Goal: Use online tool/utility: Utilize a website feature to perform a specific function

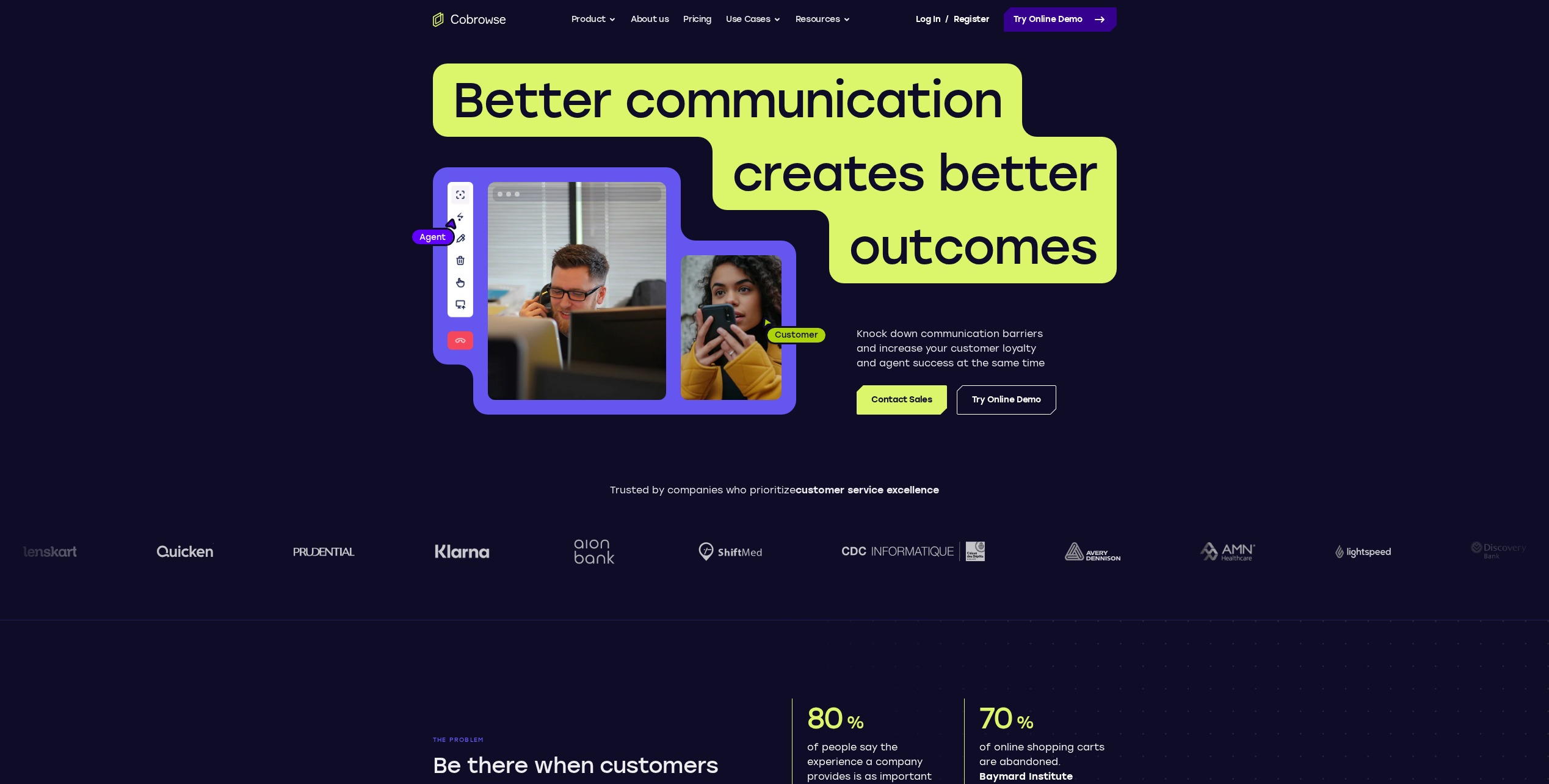
click at [1033, 28] on link "Try Online Demo" at bounding box center [1060, 20] width 113 height 24
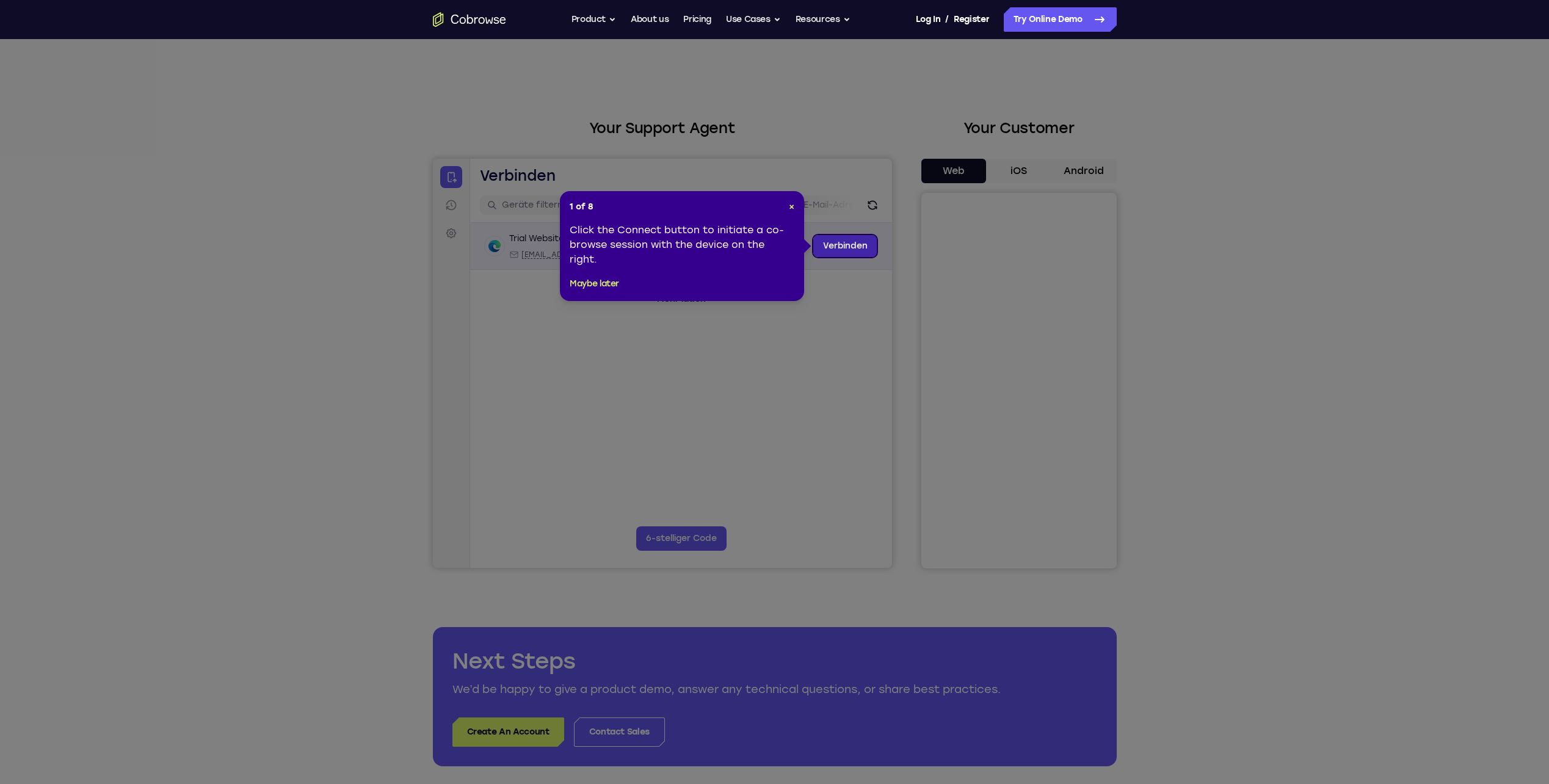
click at [832, 246] on link "Verbinden" at bounding box center [845, 246] width 64 height 22
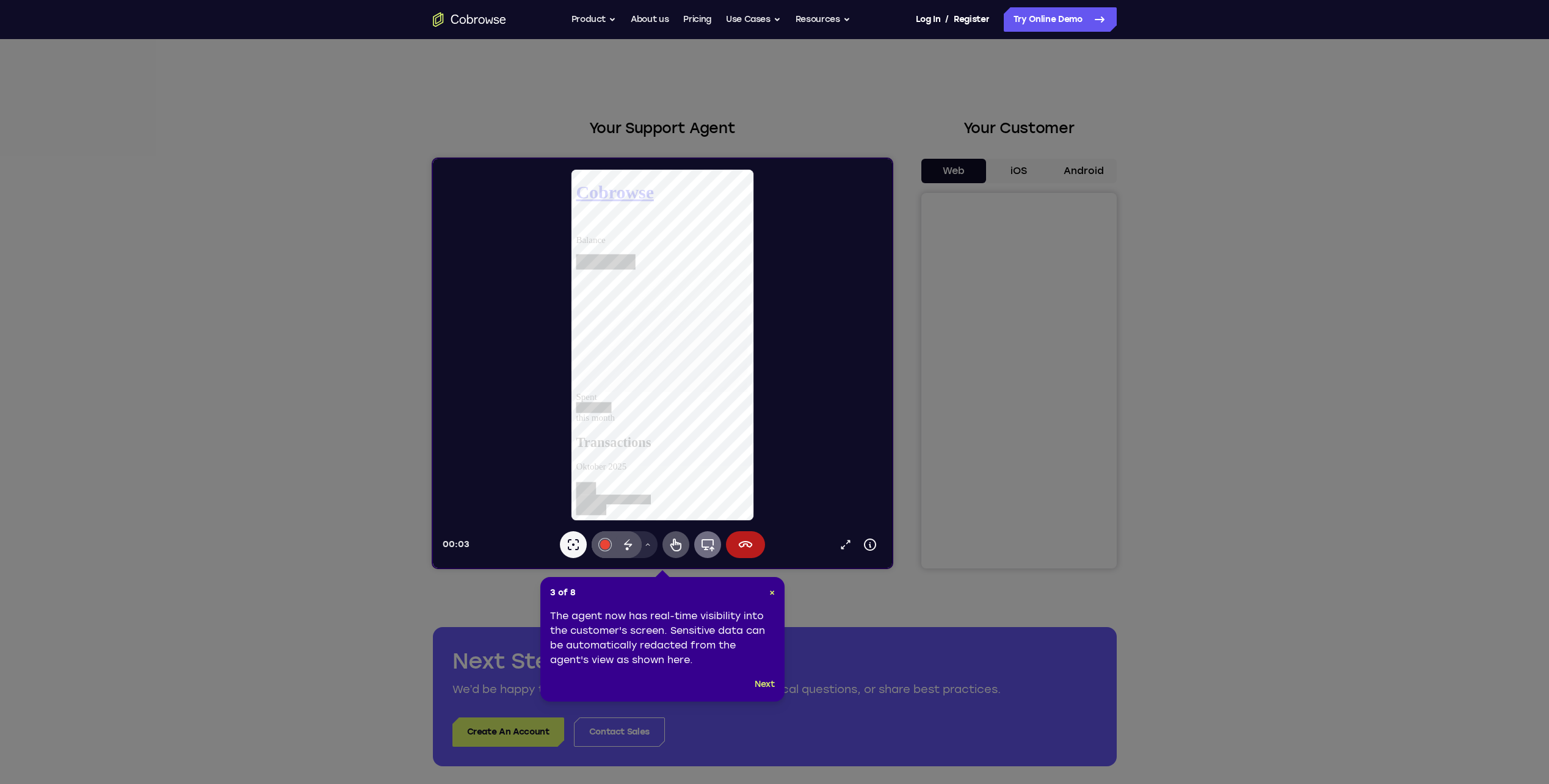
click at [707, 545] on icon at bounding box center [706, 544] width 14 height 14
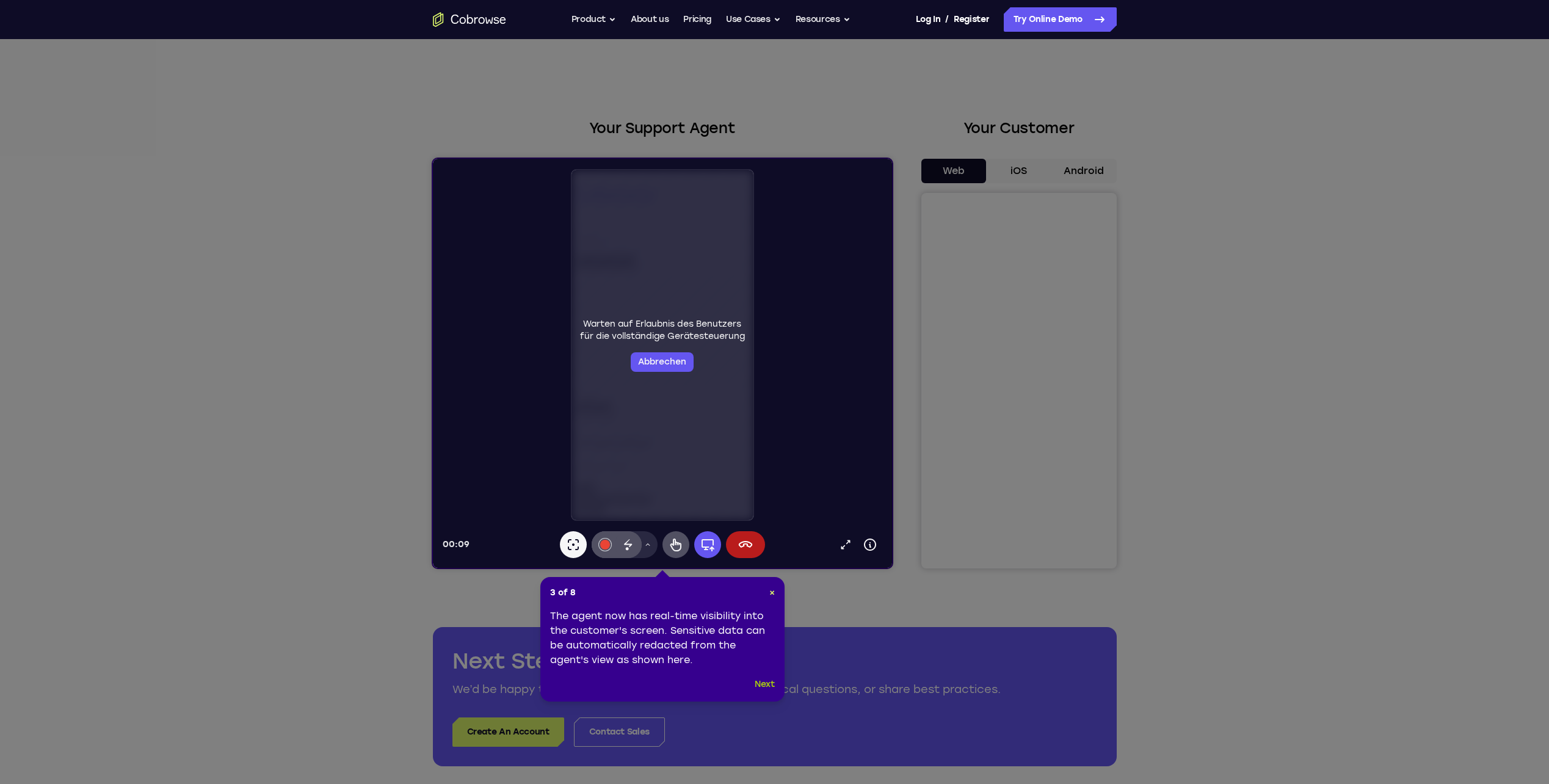
click at [763, 682] on button "Next" at bounding box center [765, 684] width 20 height 14
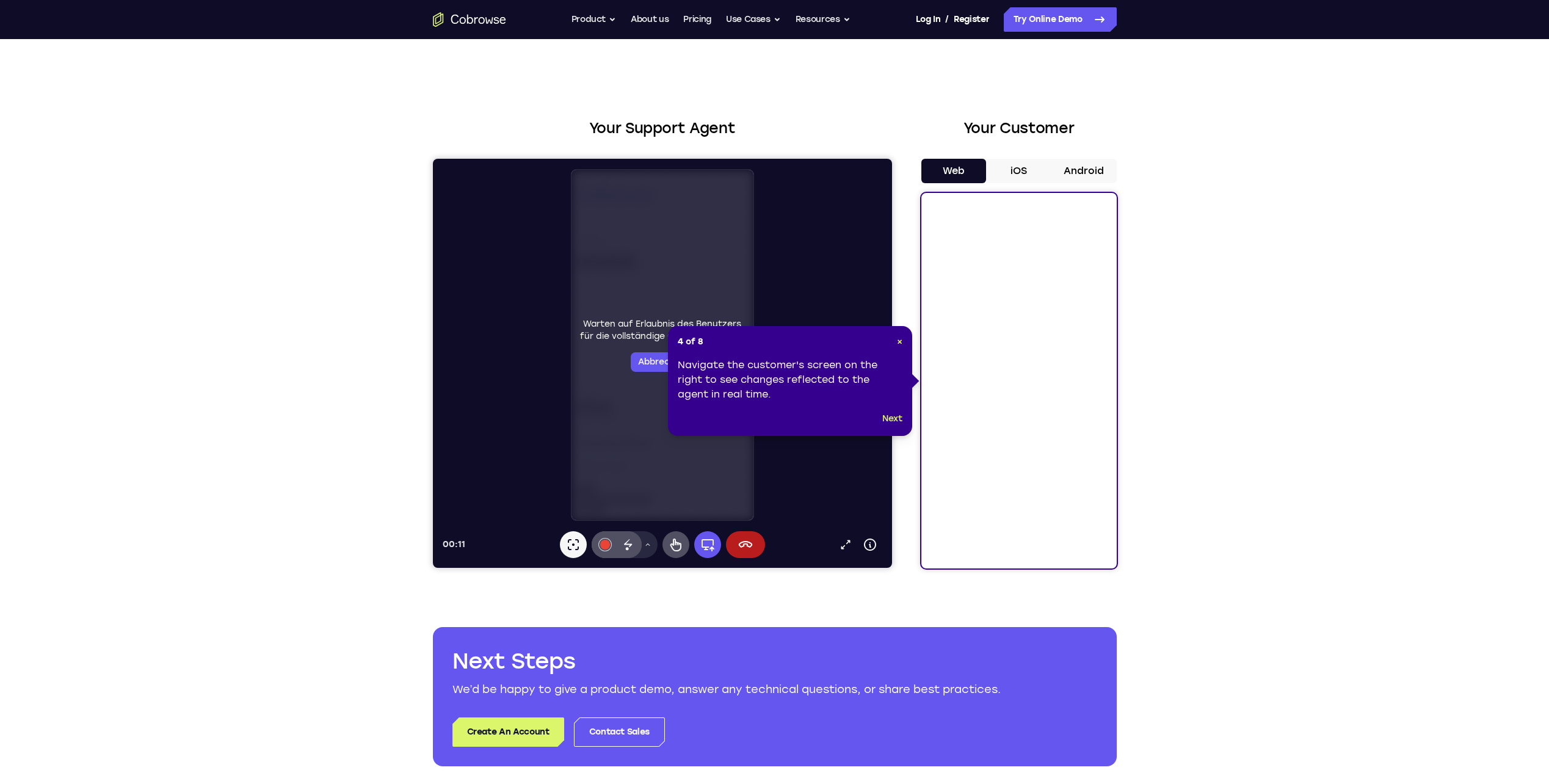
click at [877, 416] on footer "Next" at bounding box center [790, 418] width 225 height 14
click at [890, 416] on button "Next" at bounding box center [893, 418] width 20 height 14
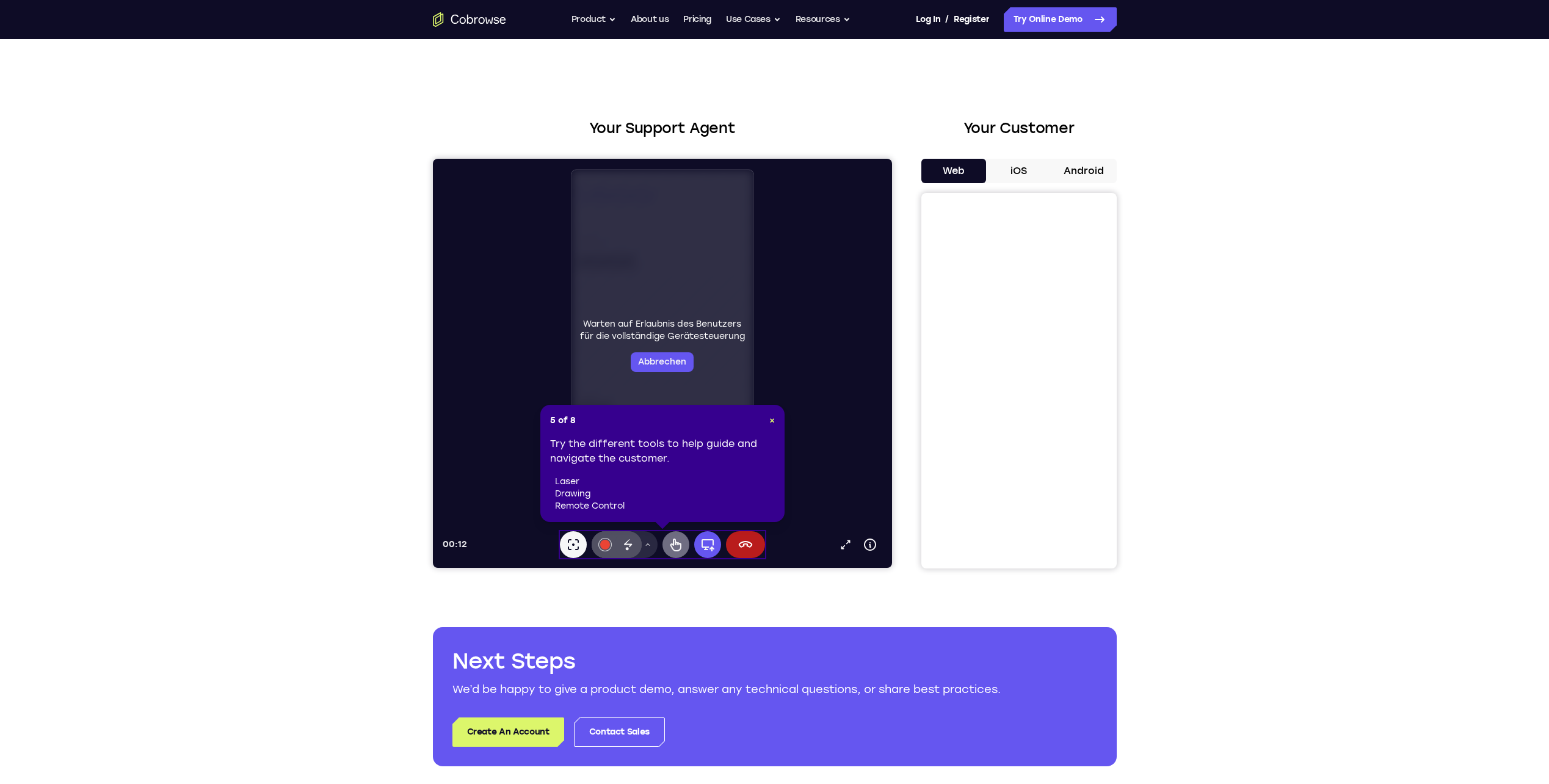
click at [681, 548] on icon at bounding box center [675, 544] width 11 height 13
click at [675, 366] on button "Abbrechen" at bounding box center [661, 362] width 63 height 20
click at [770, 421] on span "×" at bounding box center [771, 420] width 5 height 11
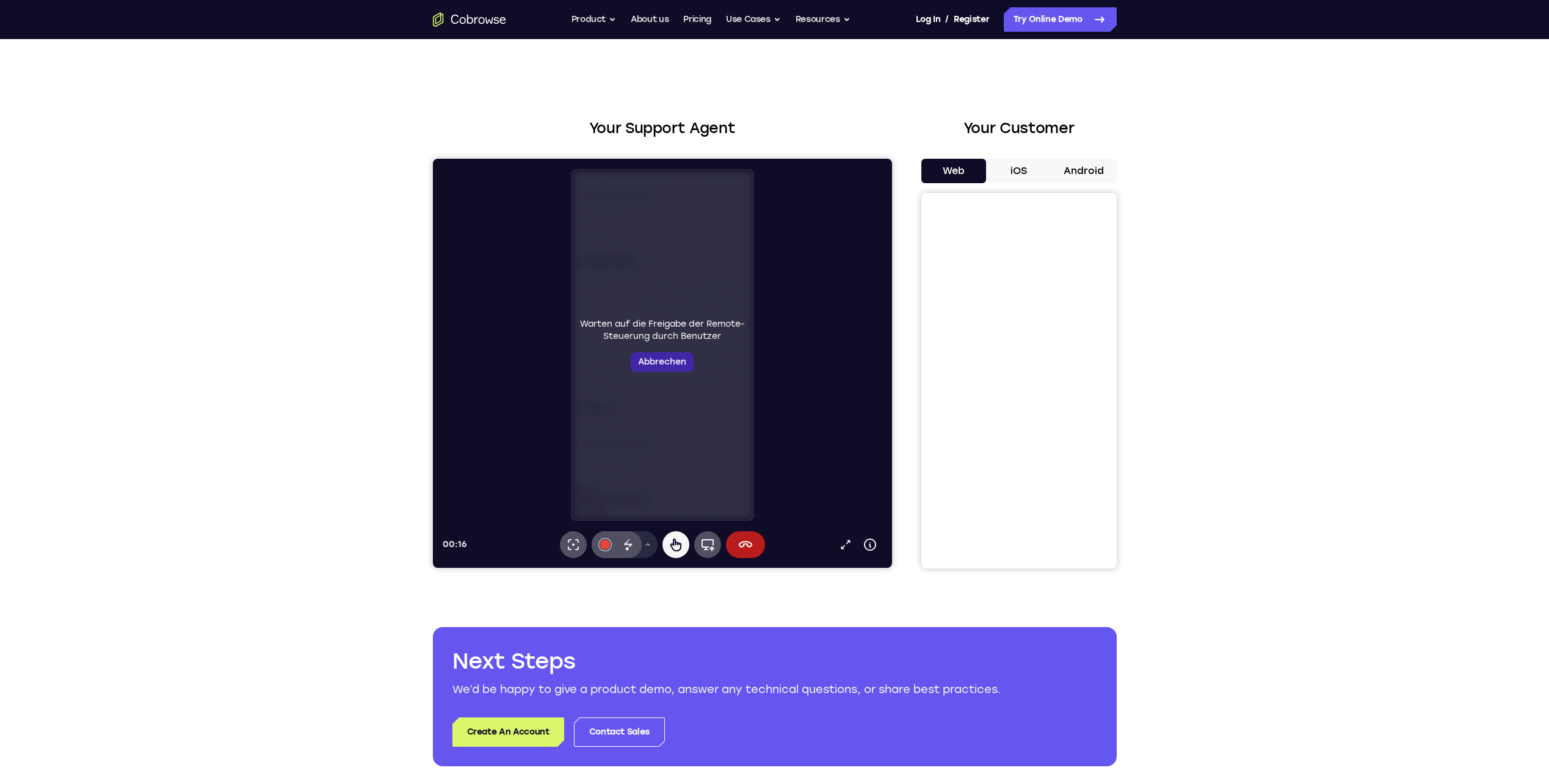
click at [675, 364] on button "Abbrechen" at bounding box center [661, 362] width 63 height 20
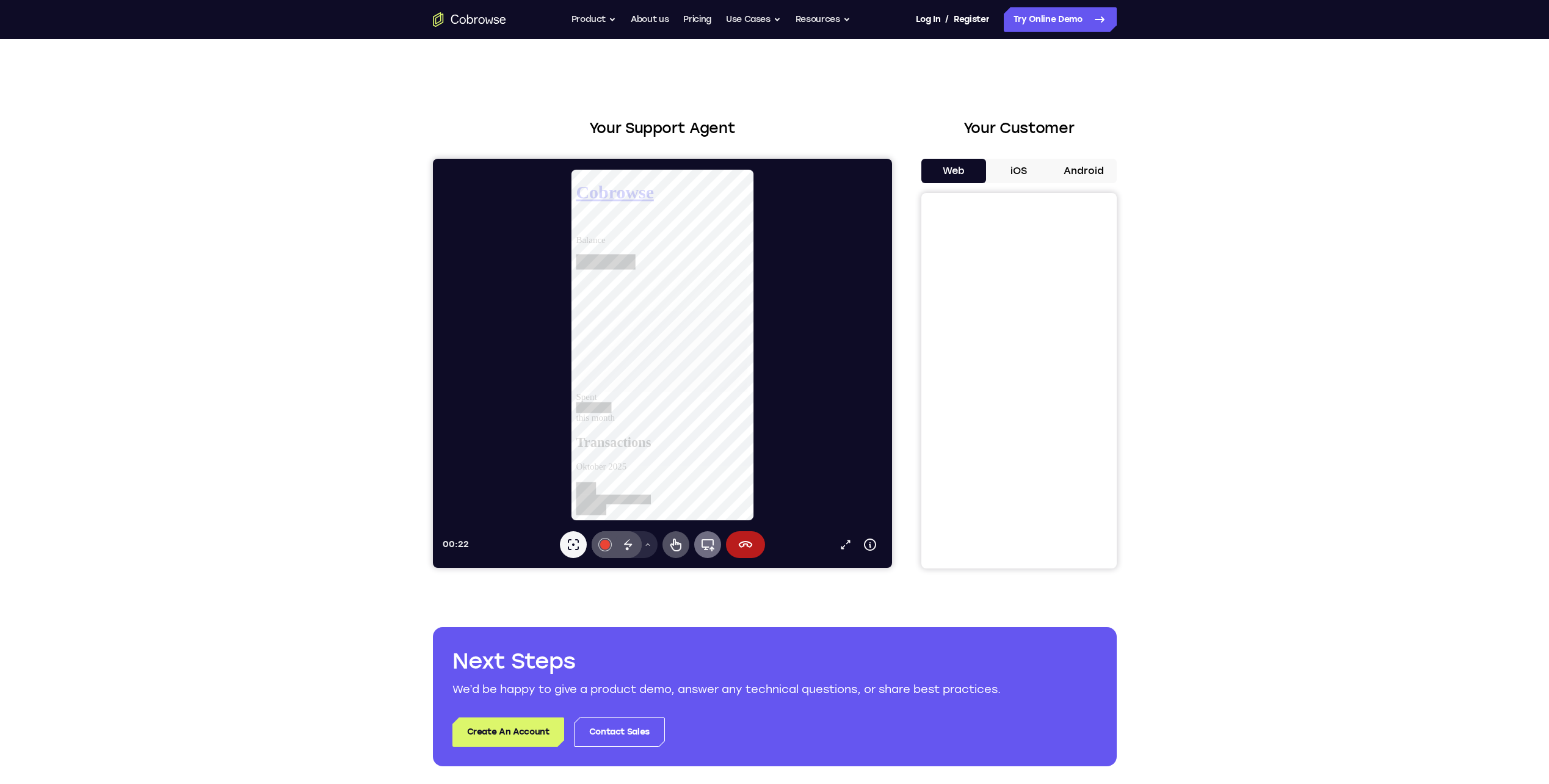
click at [703, 546] on icon at bounding box center [706, 544] width 14 height 14
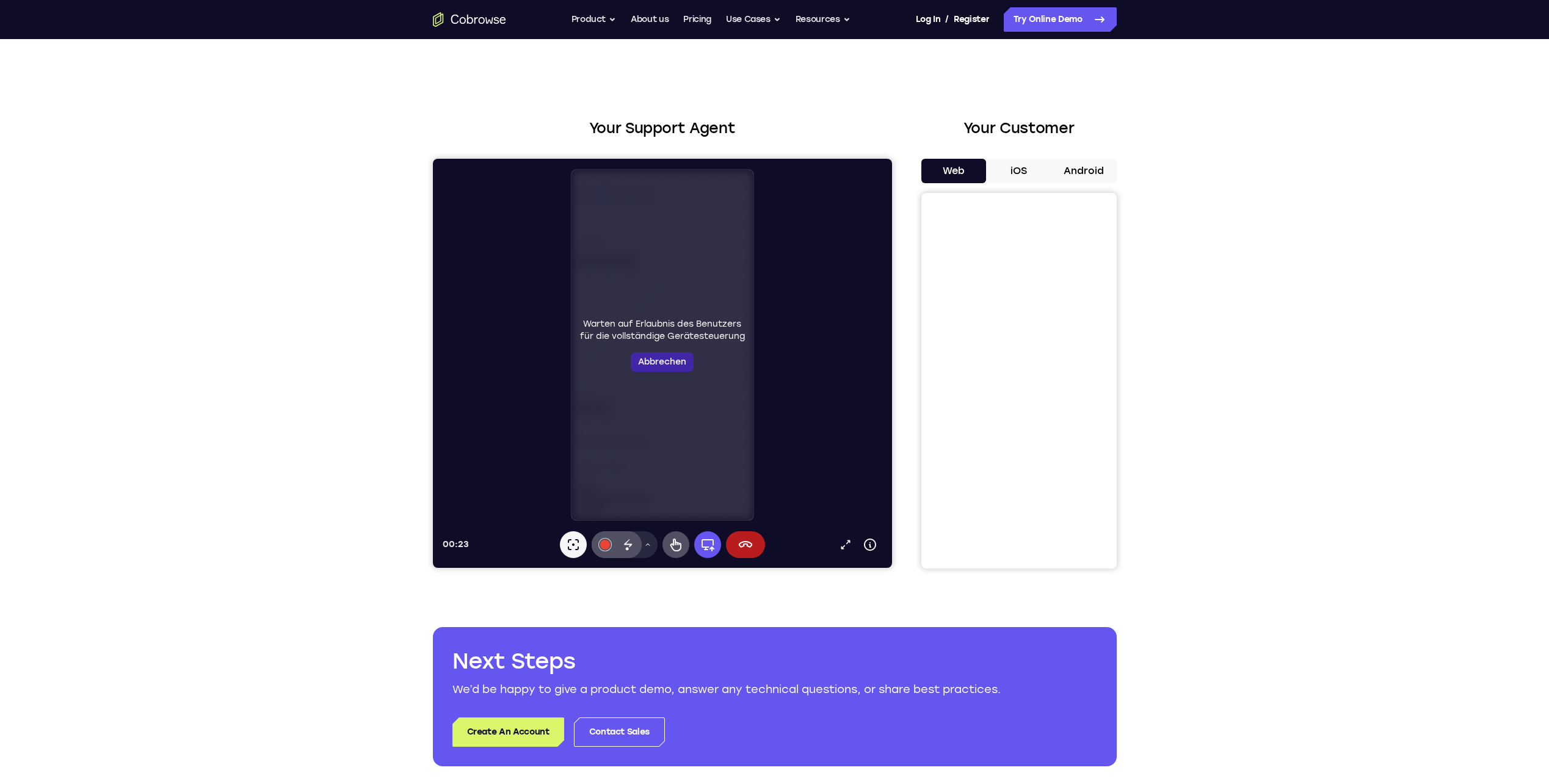
click at [660, 364] on button "Abbrechen" at bounding box center [661, 362] width 63 height 20
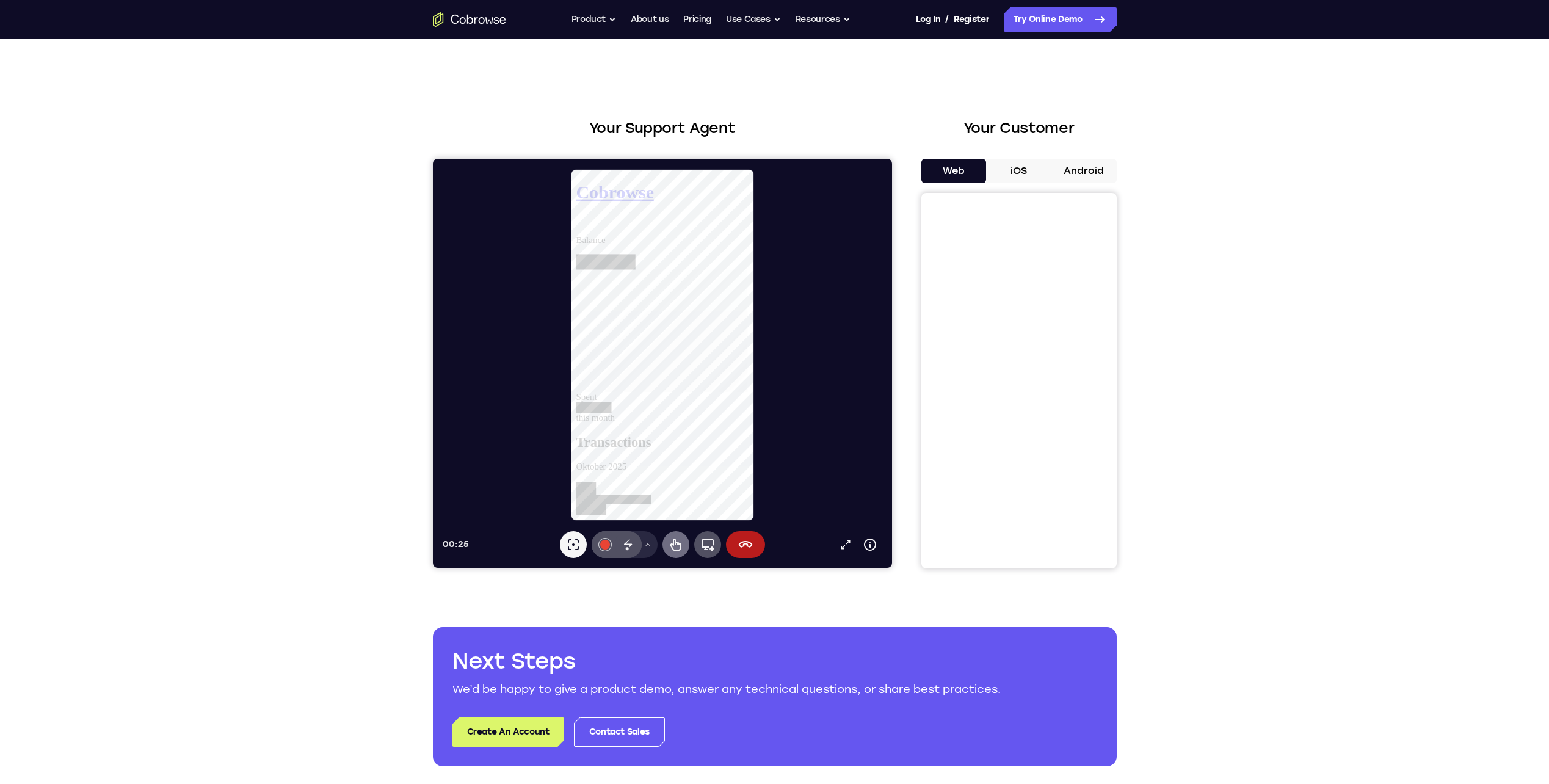
click at [675, 542] on icon at bounding box center [675, 544] width 11 height 13
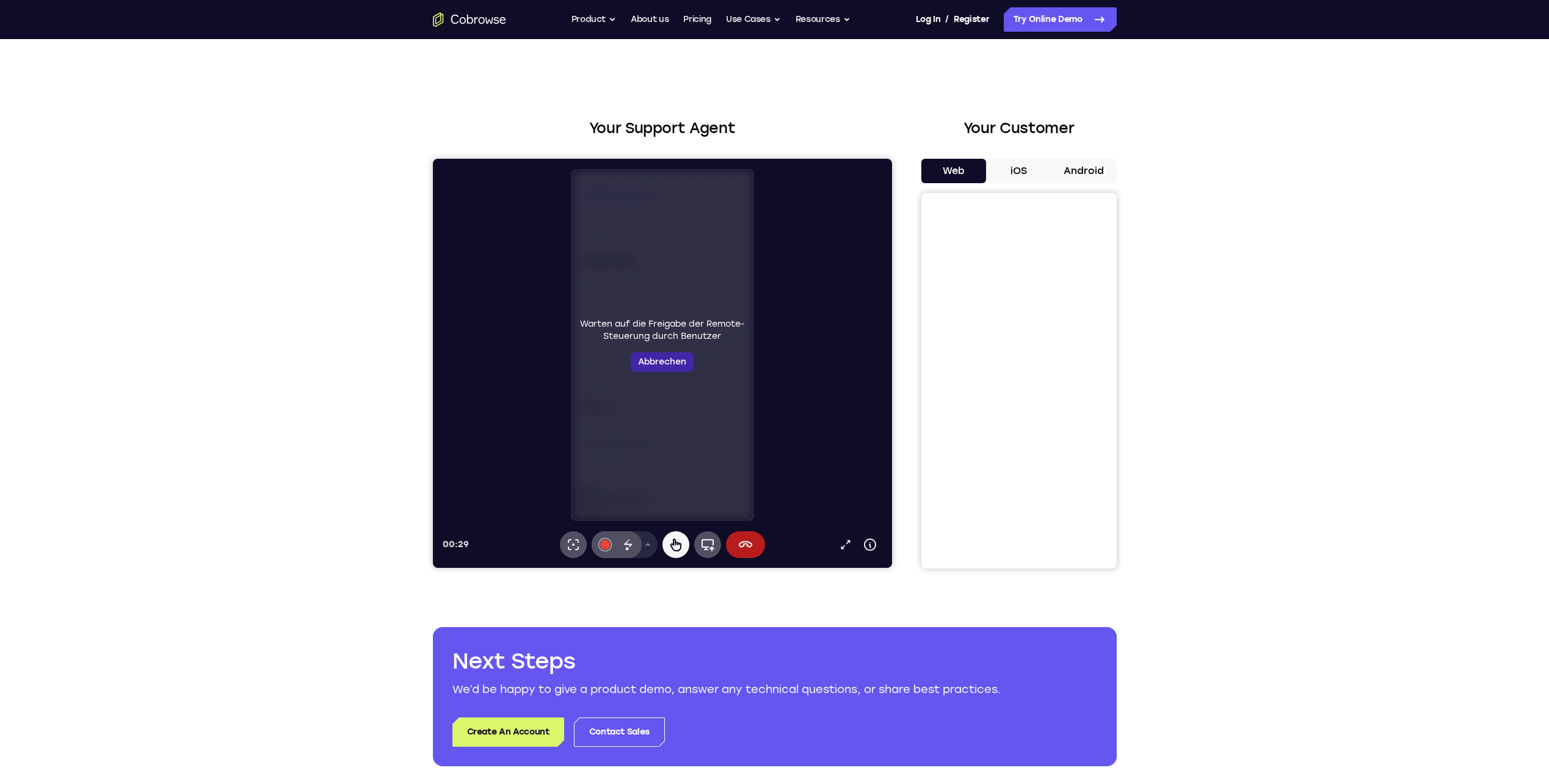
click at [675, 366] on button "Abbrechen" at bounding box center [661, 362] width 63 height 20
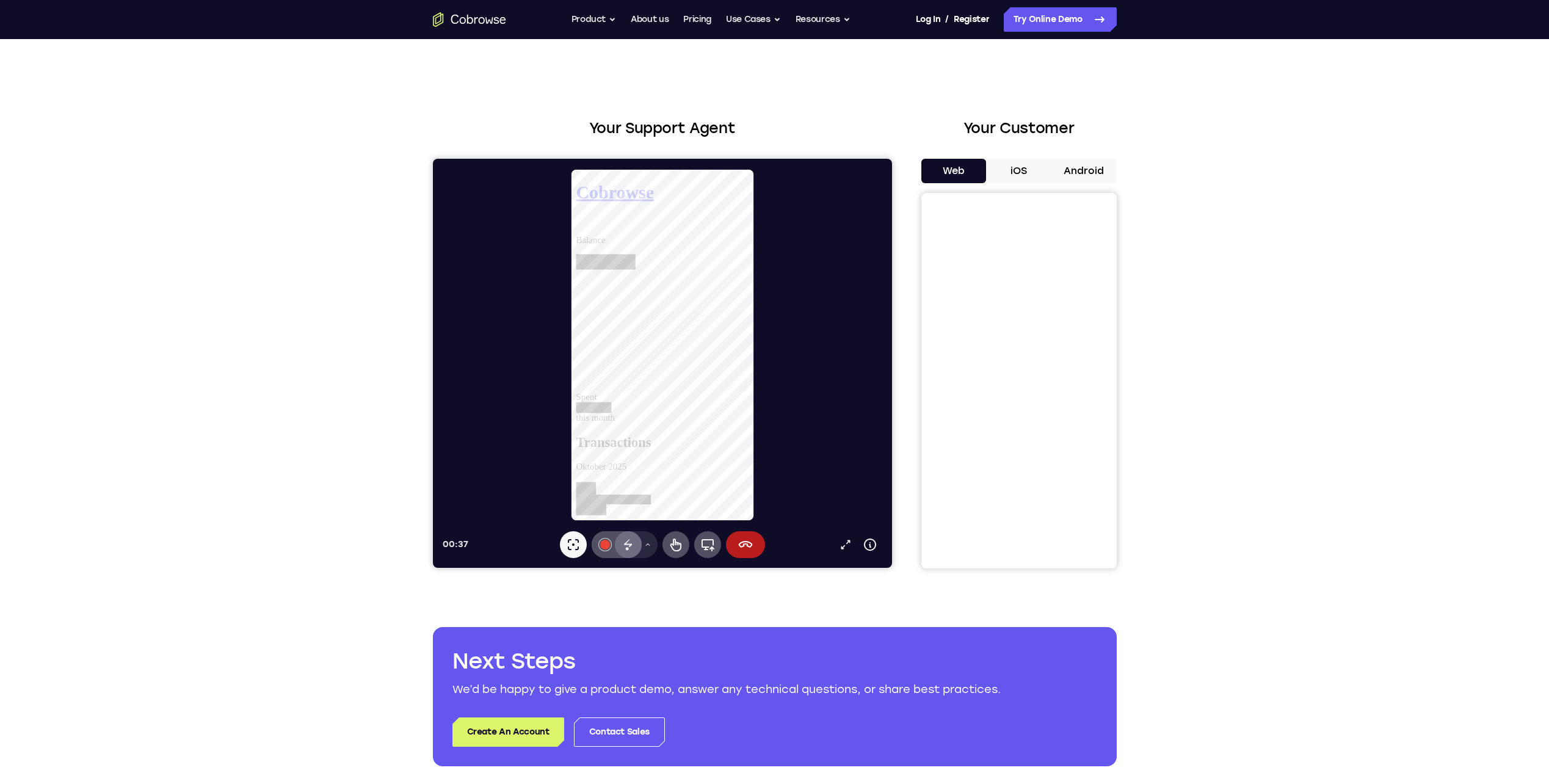
click at [624, 543] on icon at bounding box center [628, 544] width 14 height 14
click at [646, 545] on icon at bounding box center [648, 544] width 5 height 2
click at [614, 481] on button "[PERSON_NAME]" at bounding box center [625, 487] width 115 height 20
click at [630, 543] on icon at bounding box center [628, 544] width 14 height 14
click at [644, 544] on icon at bounding box center [647, 545] width 8 height 8
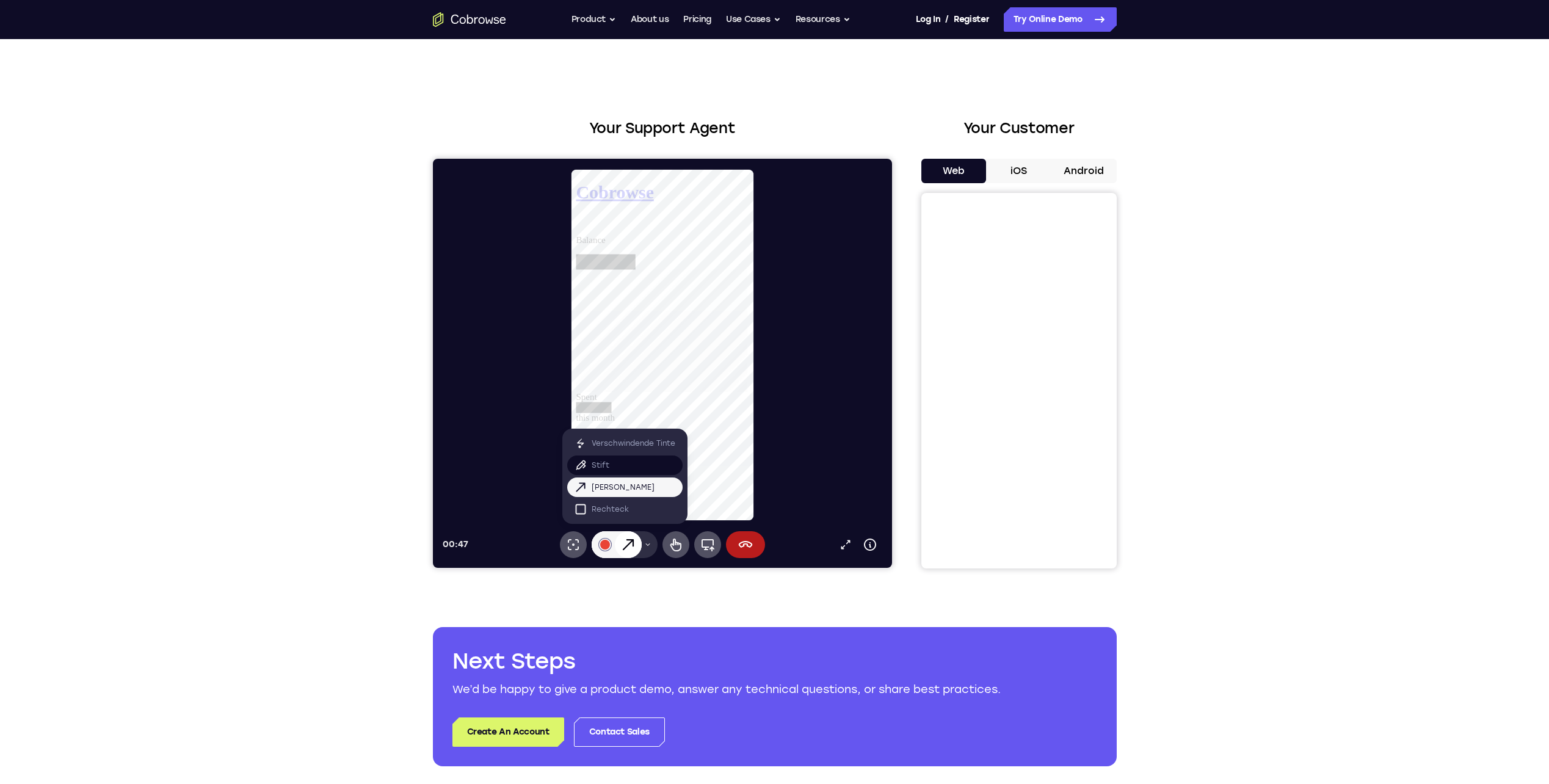
click at [621, 467] on button "Stift" at bounding box center [625, 465] width 115 height 20
click at [624, 537] on div "Anmerkungen löschen" at bounding box center [627, 544] width 26 height 26
click at [644, 544] on icon at bounding box center [647, 545] width 8 height 8
click at [614, 446] on p "Verschwindende Tinte" at bounding box center [633, 443] width 84 height 12
click at [644, 541] on icon at bounding box center [647, 545] width 8 height 8
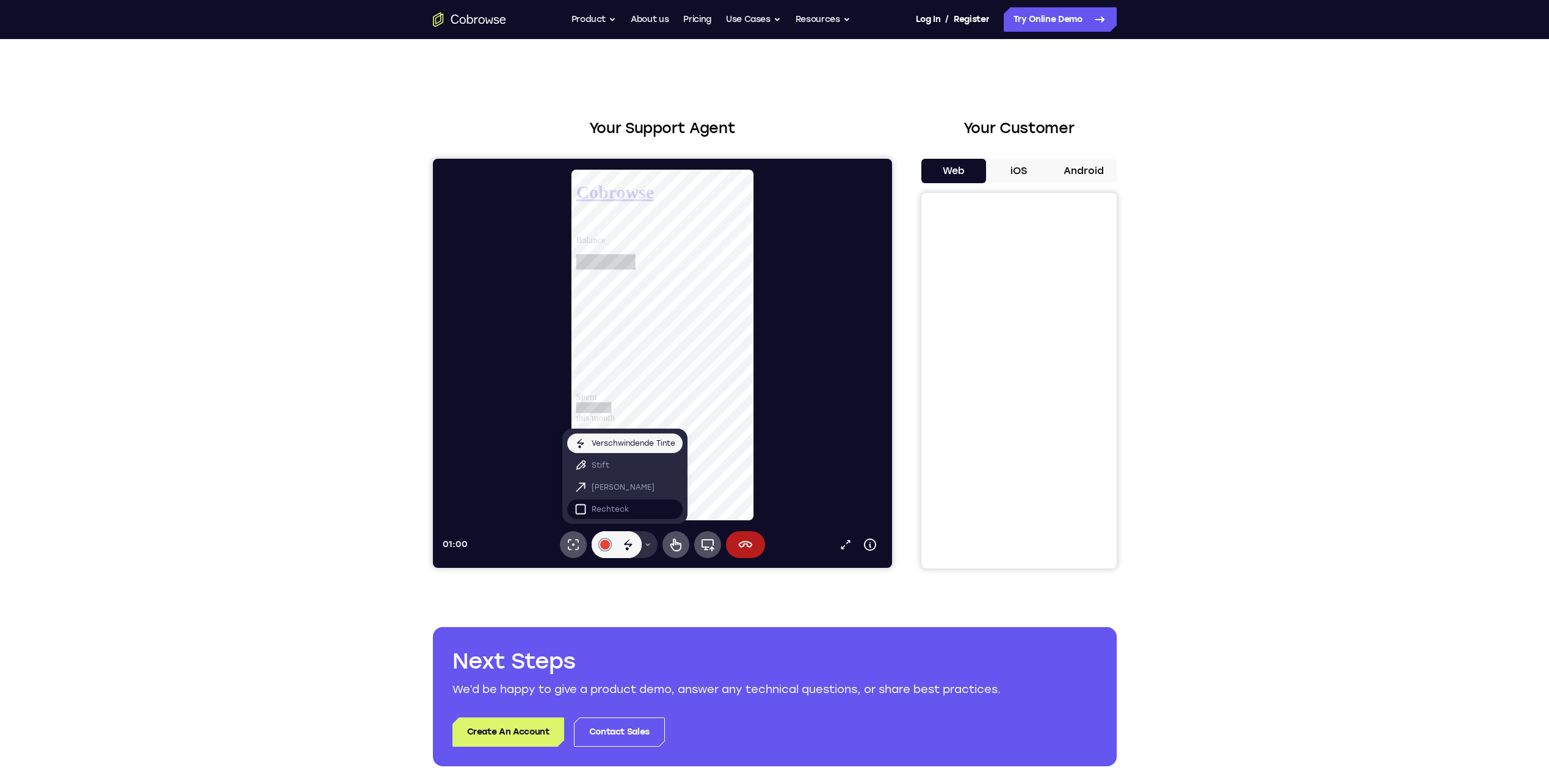
click at [633, 515] on button "Rechteck" at bounding box center [625, 509] width 115 height 20
click at [634, 540] on icon at bounding box center [628, 544] width 14 height 14
click at [566, 543] on icon at bounding box center [572, 544] width 14 height 14
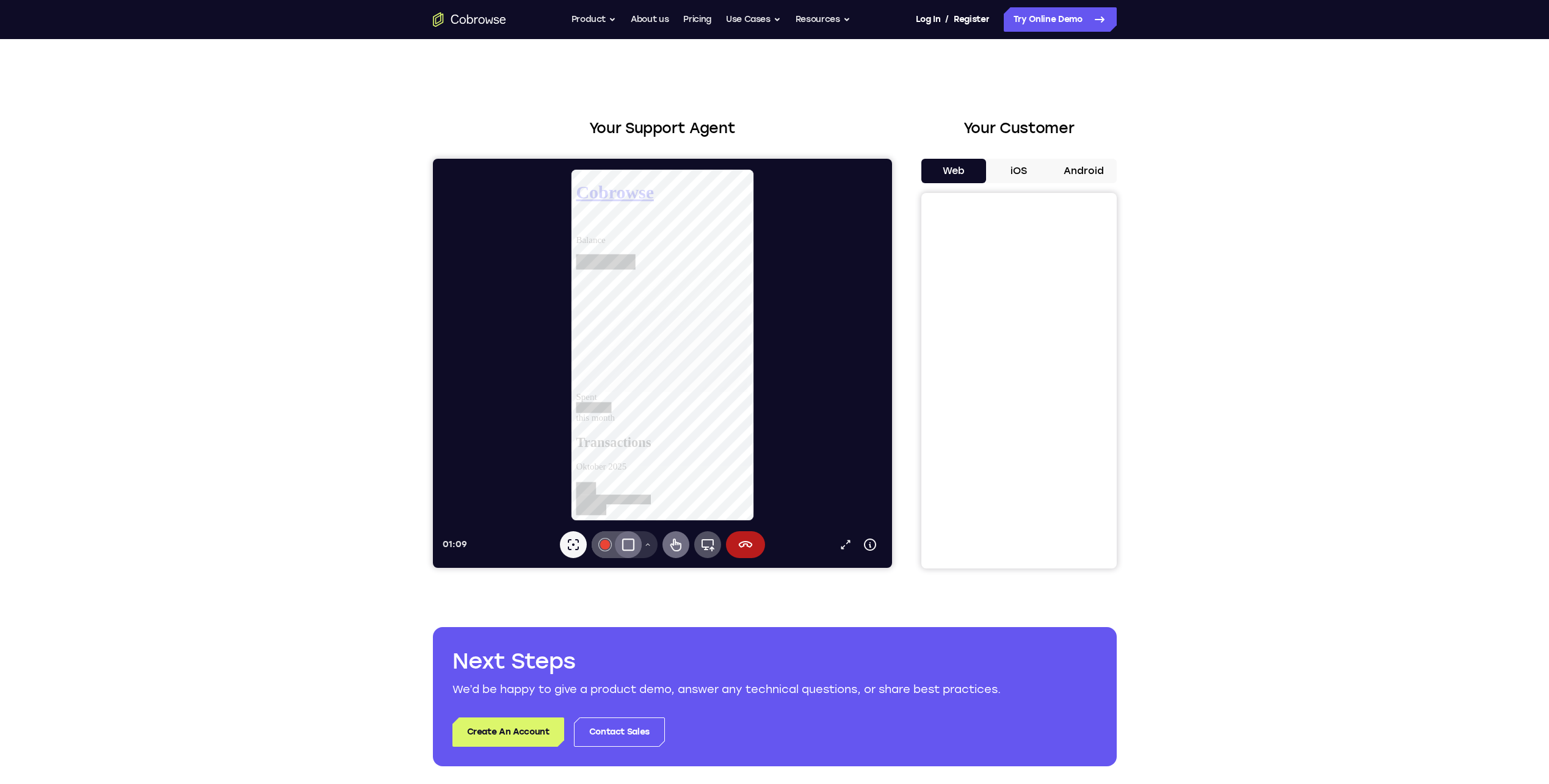
click at [684, 539] on button "Remote-Steuerung" at bounding box center [675, 544] width 26 height 26
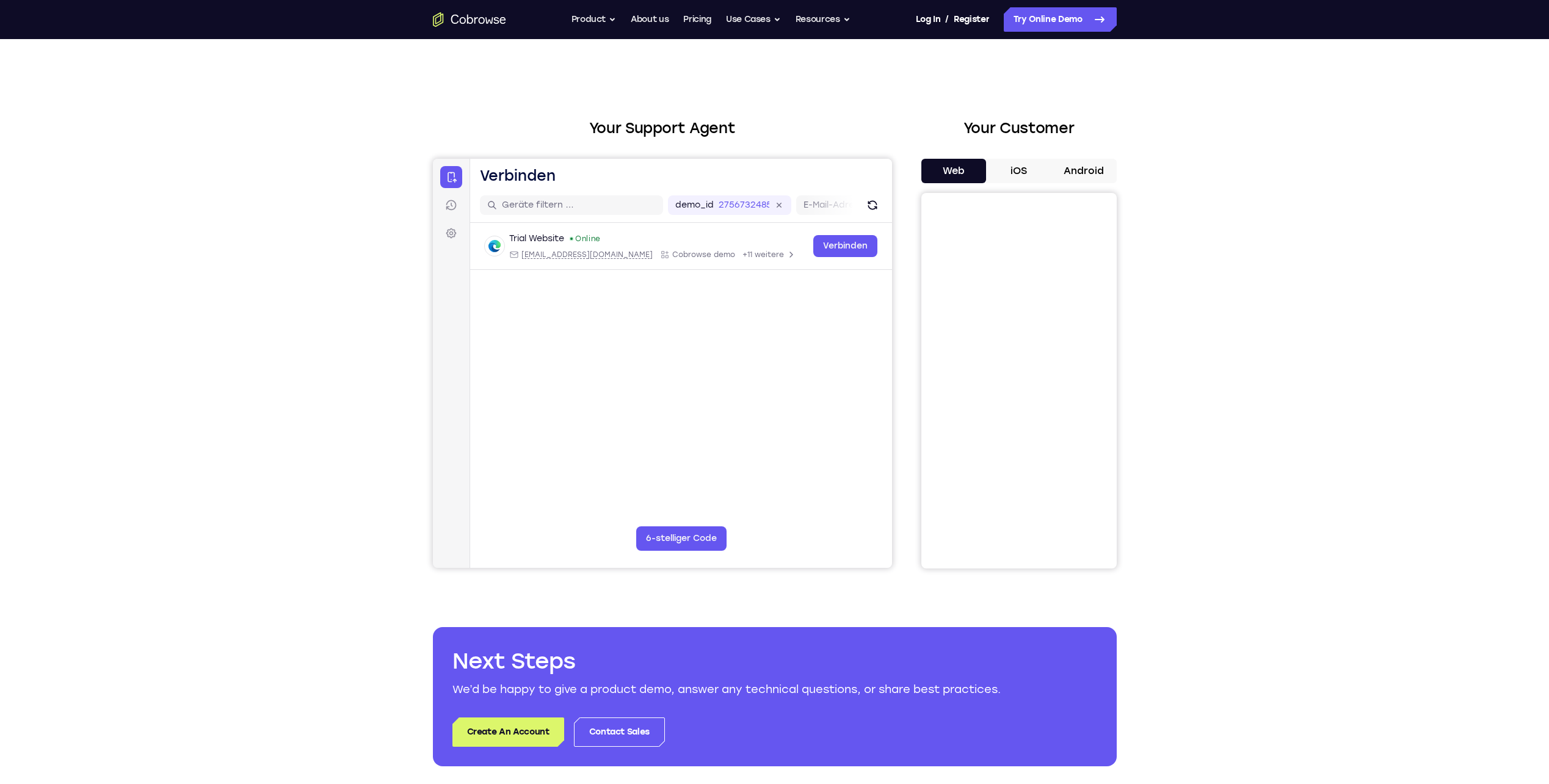
click at [1312, 211] on div "Your Support Agent Your Customer Web iOS Android Next Steps We’d be happy to gi…" at bounding box center [774, 442] width 1549 height 805
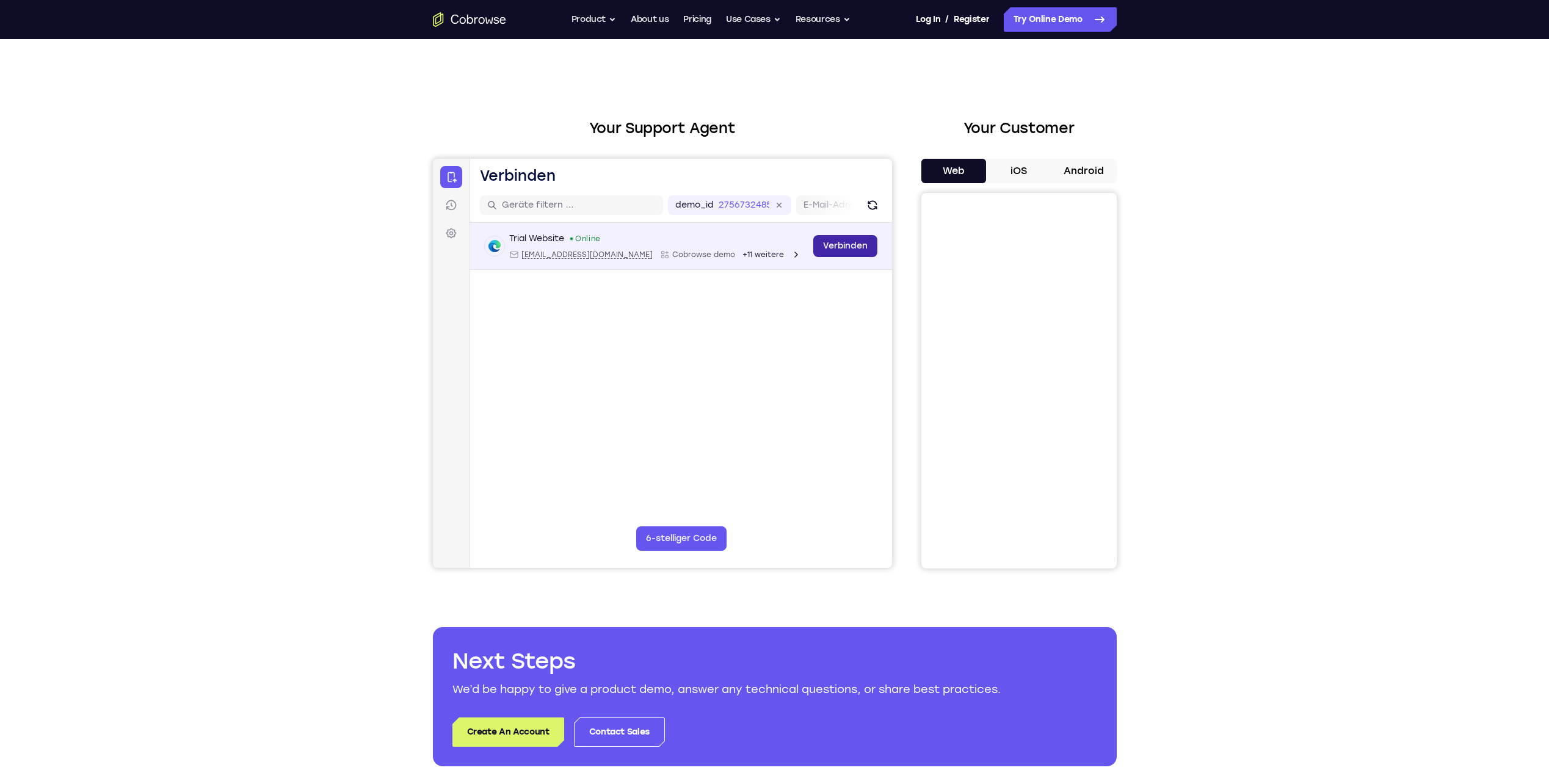
click at [856, 247] on link "Verbinden" at bounding box center [845, 246] width 64 height 22
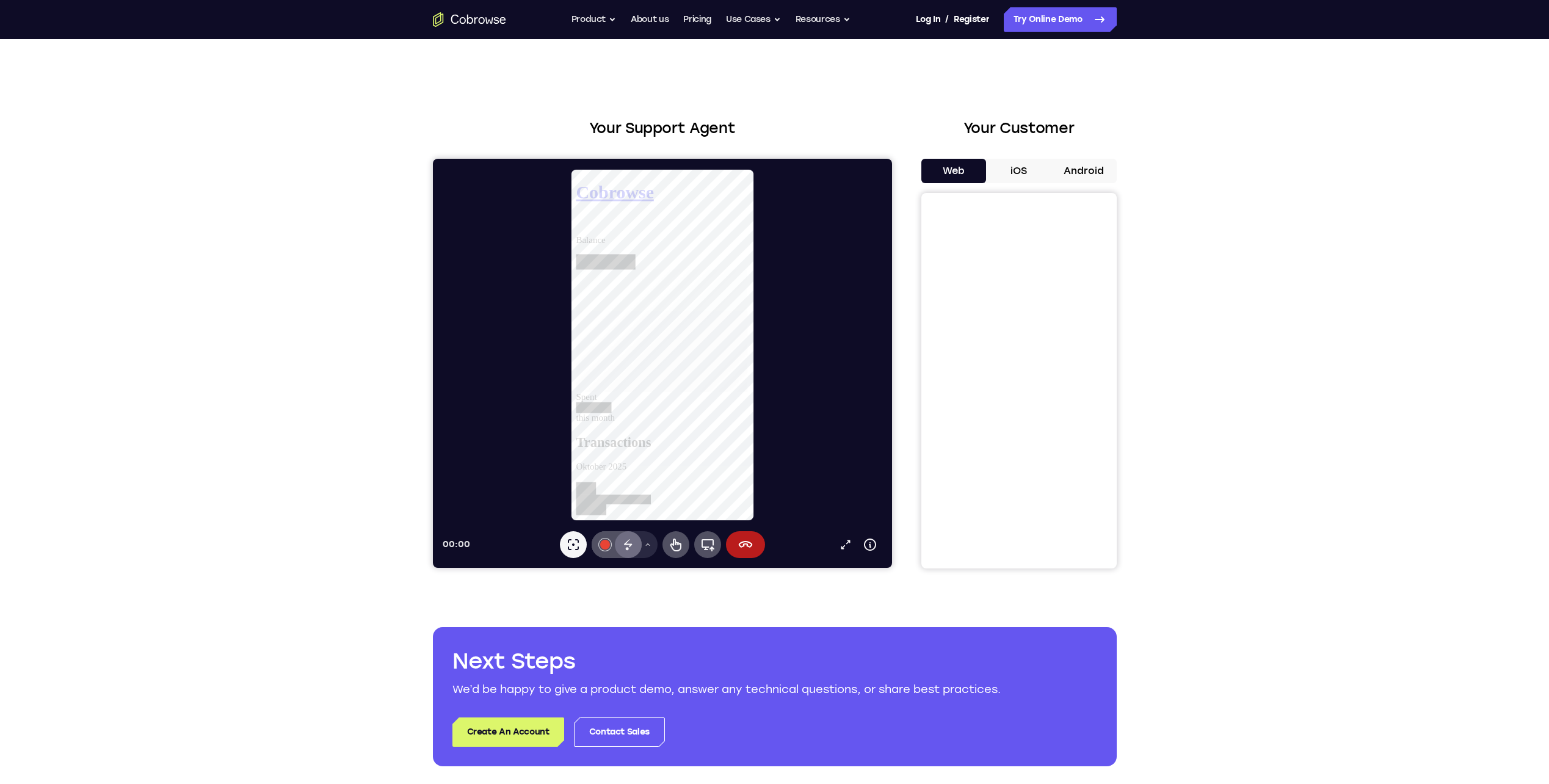
click at [633, 547] on icon at bounding box center [628, 544] width 14 height 14
click at [648, 544] on icon at bounding box center [648, 544] width 5 height 2
click at [627, 512] on button "Rechteck" at bounding box center [625, 509] width 115 height 20
click at [609, 543] on button "#e94435" at bounding box center [604, 544] width 26 height 26
click at [606, 499] on div "Farbe #3c4044 auswählen Farbe #34a853 auswählen Farbe #e94435 auswählen Farbe #…" at bounding box center [605, 465] width 32 height 117
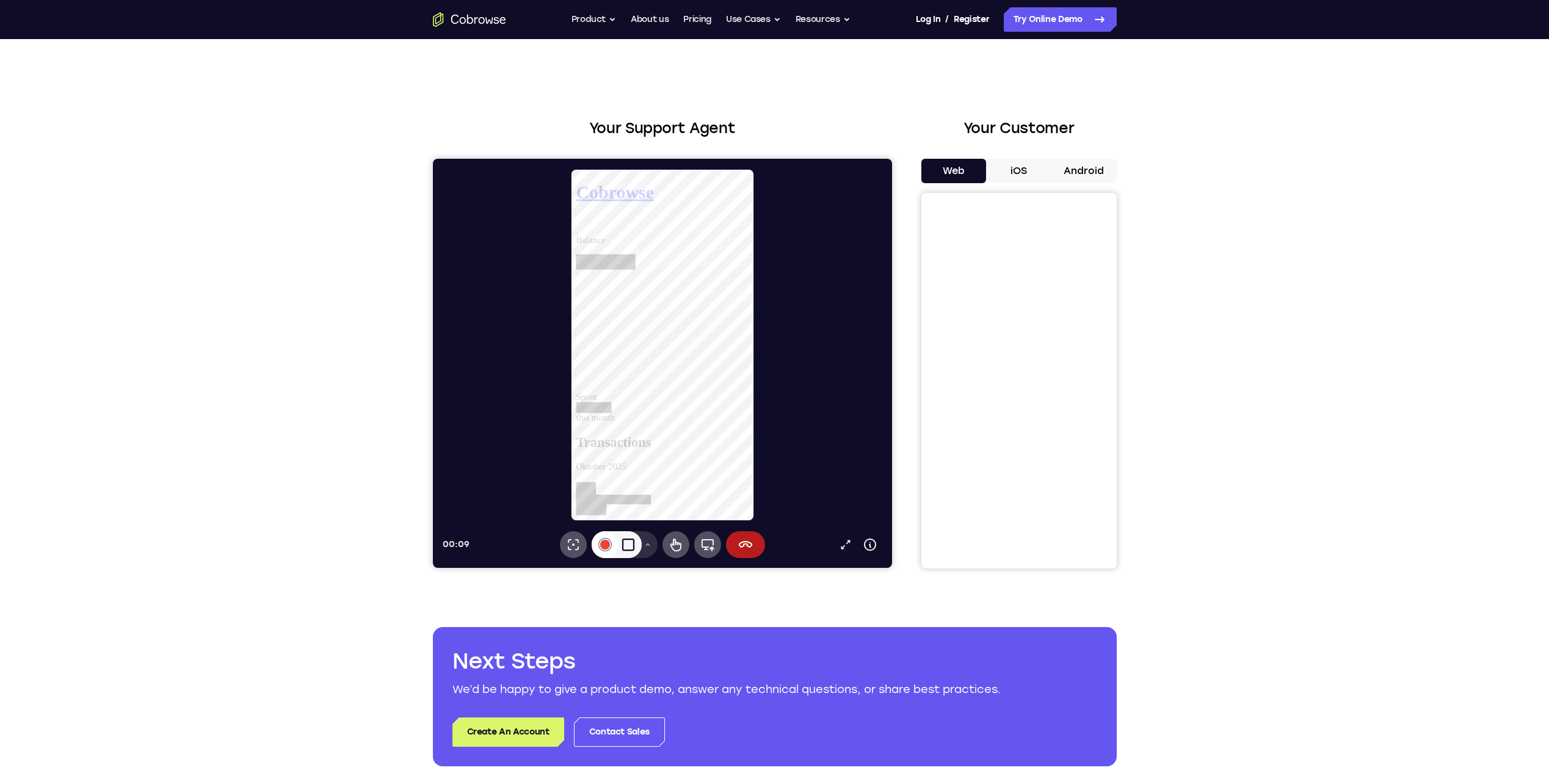
click at [603, 541] on div at bounding box center [604, 544] width 10 height 10
click at [604, 474] on button "Farbe #10b5cb auswählen" at bounding box center [604, 474] width 12 height 12
click at [608, 540] on button "#10b5cb" at bounding box center [604, 544] width 26 height 26
click at [605, 443] on button "Farbe #34a853 auswählen" at bounding box center [604, 440] width 12 height 12
click at [650, 544] on icon at bounding box center [647, 545] width 8 height 8
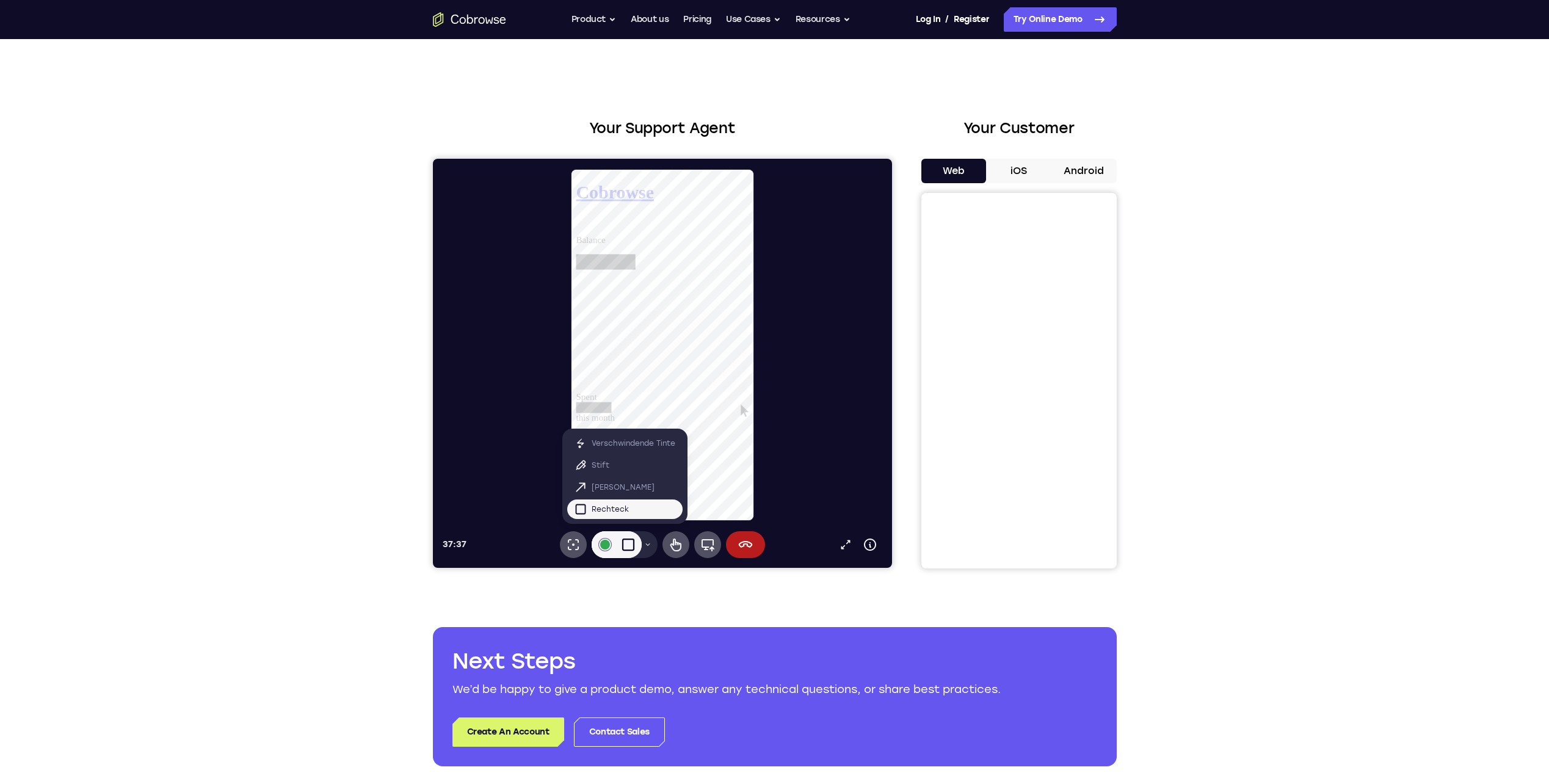
click at [1319, 501] on div "Your Support Agent Your Customer Web iOS Android Next Steps We’d be happy to gi…" at bounding box center [774, 442] width 1549 height 805
